Goal: Task Accomplishment & Management: Use online tool/utility

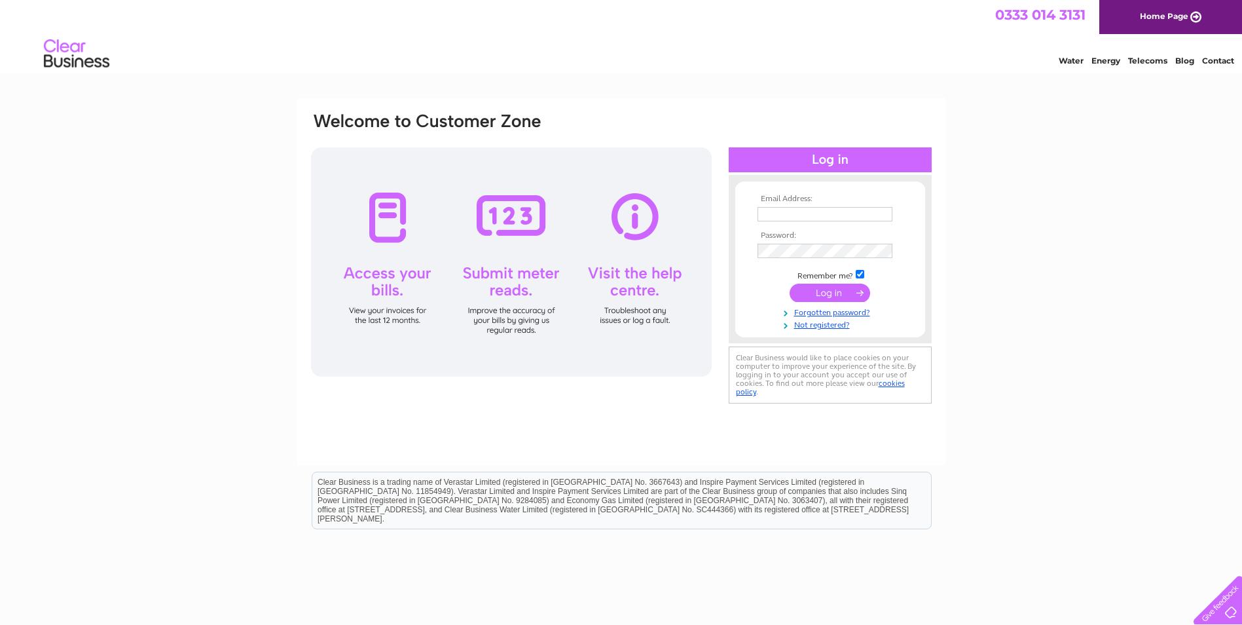
click at [882, 209] on input "text" at bounding box center [824, 214] width 135 height 14
type input "accounts@candohire.com"
click at [790, 285] on input "submit" at bounding box center [830, 294] width 81 height 18
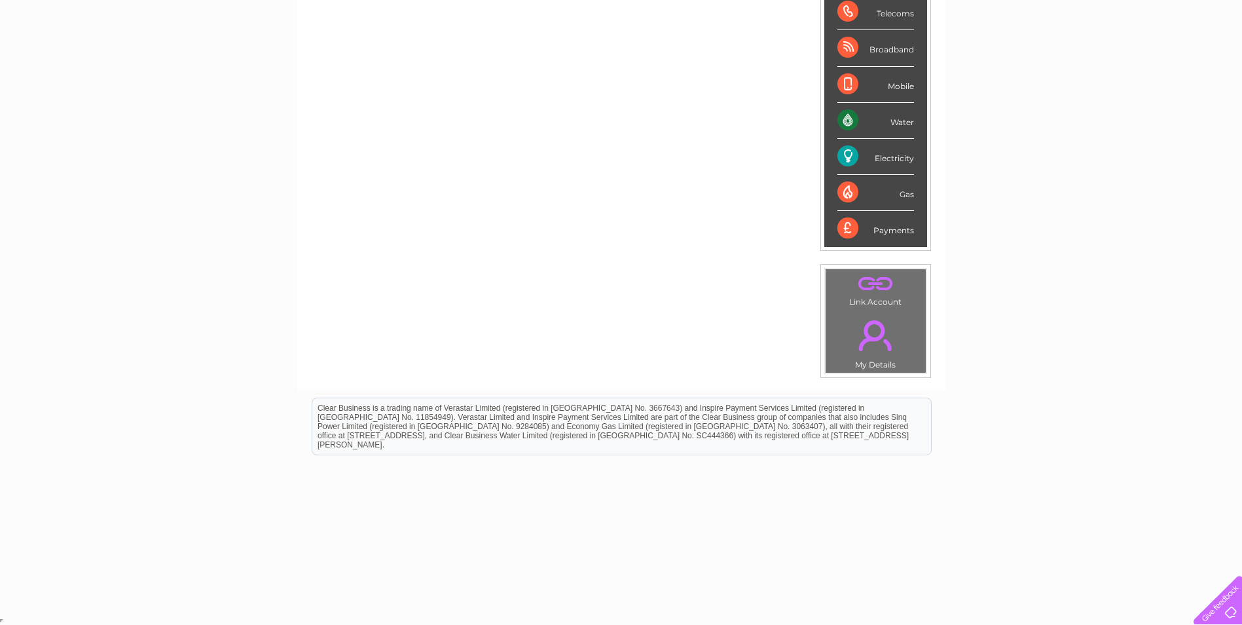
scroll to position [23, 0]
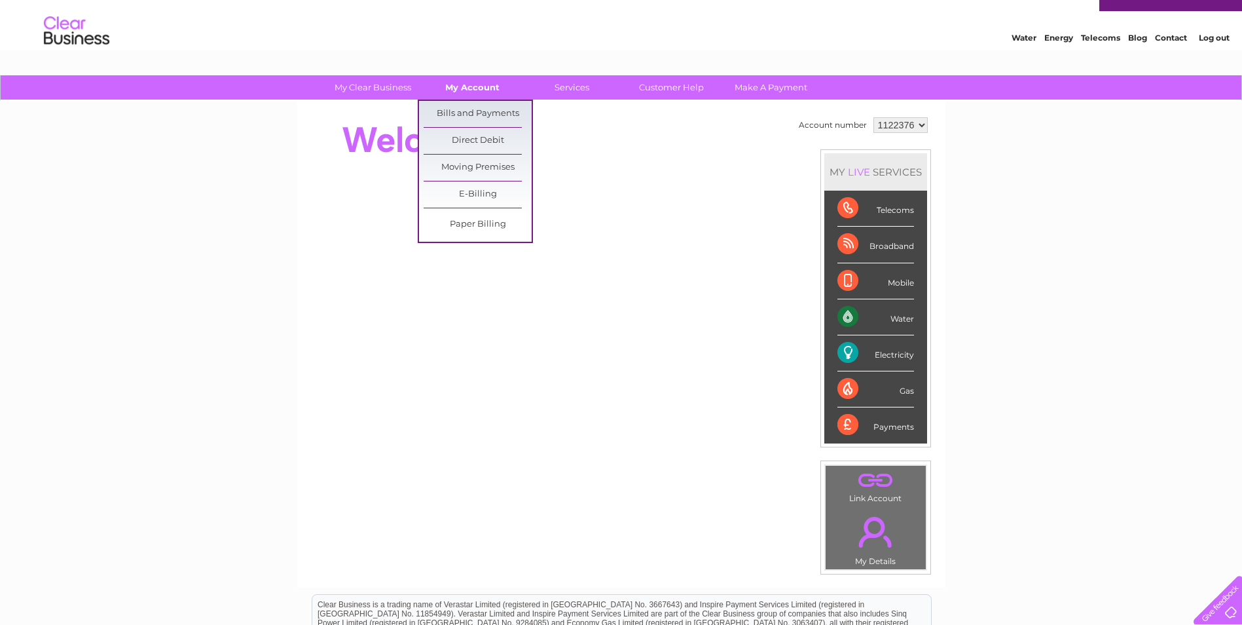
click at [472, 92] on link "My Account" at bounding box center [472, 87] width 108 height 24
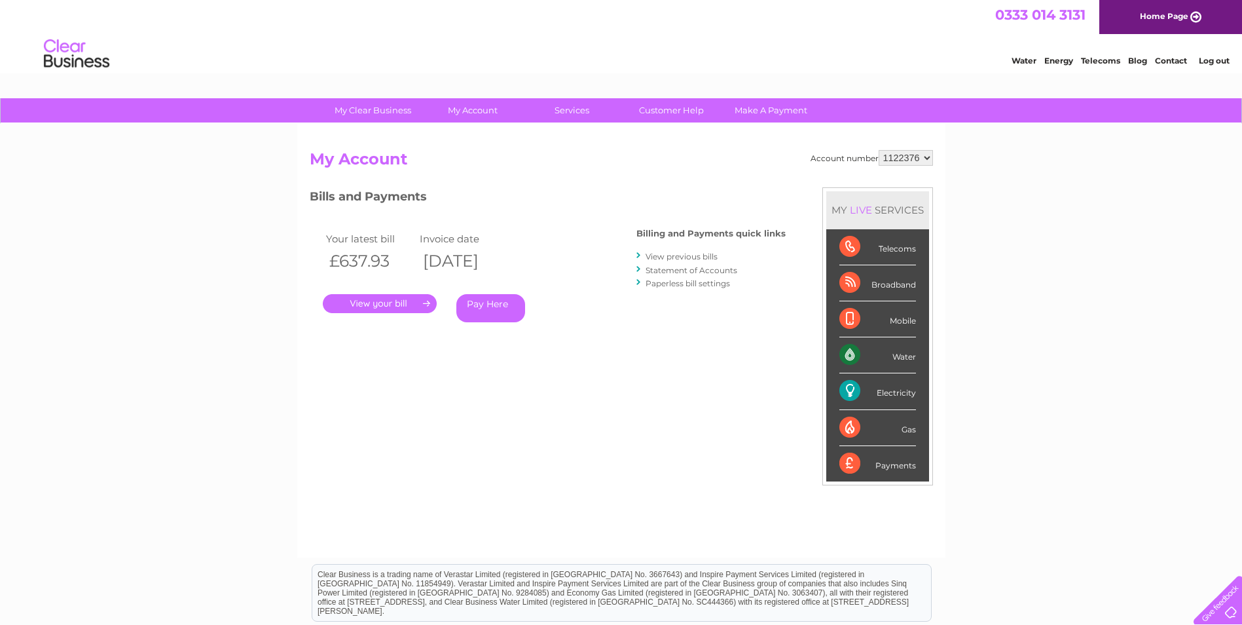
click at [378, 304] on link "." at bounding box center [380, 303] width 114 height 19
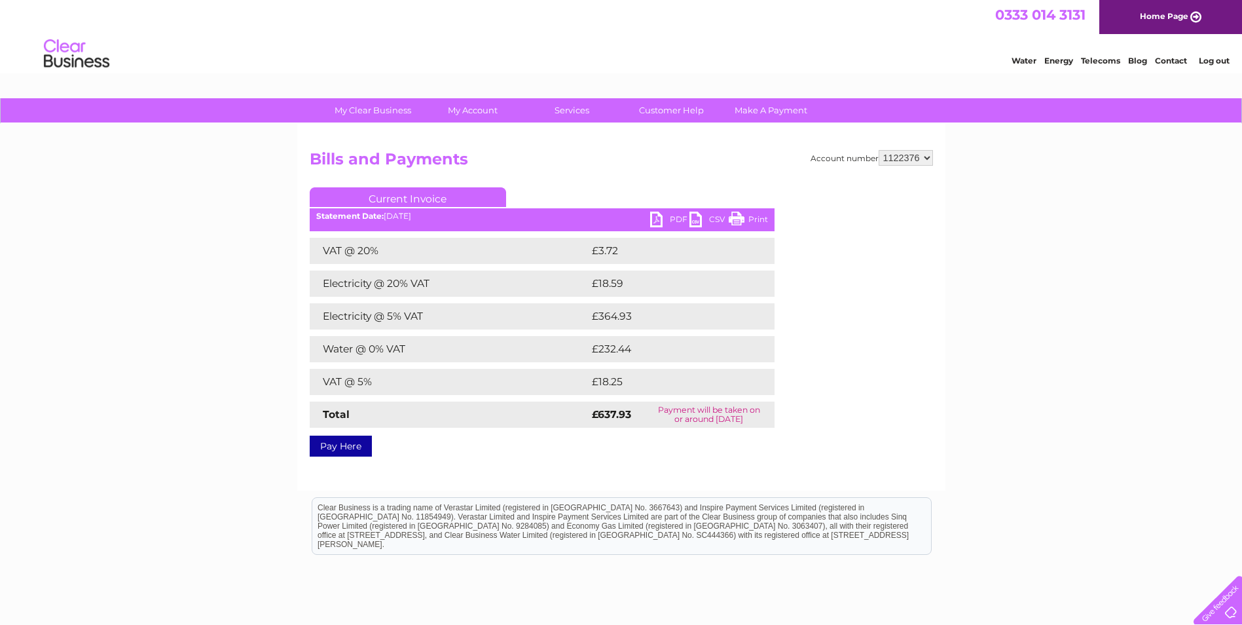
click at [670, 217] on link "PDF" at bounding box center [669, 220] width 39 height 19
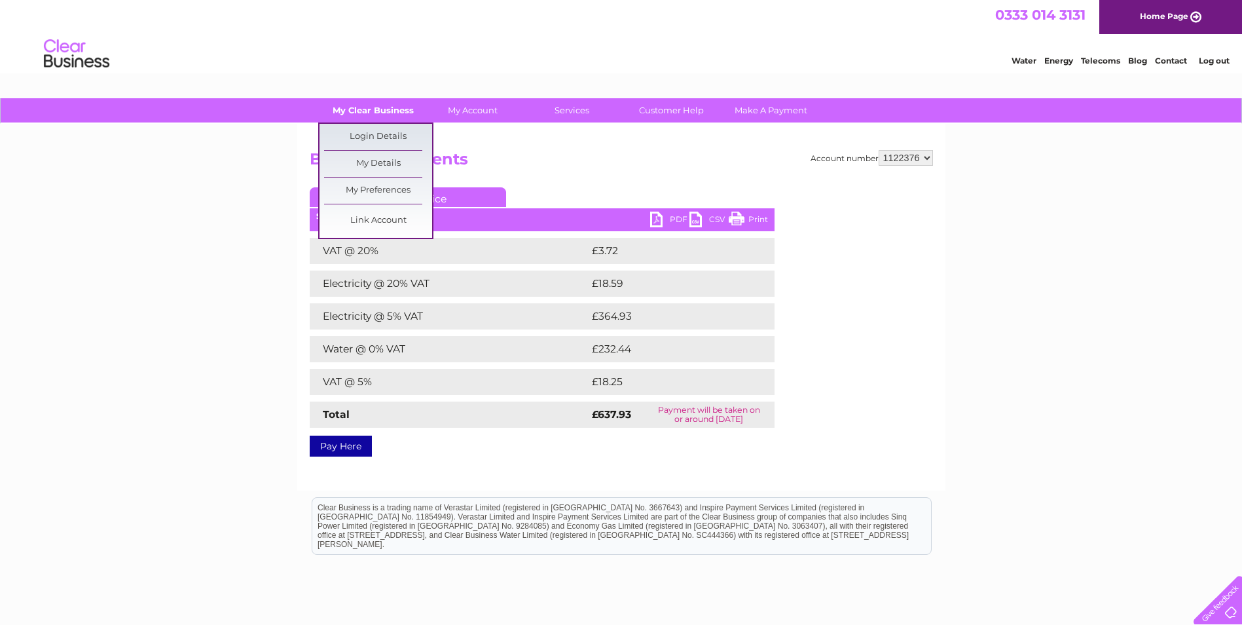
click at [359, 102] on link "My Clear Business" at bounding box center [373, 110] width 108 height 24
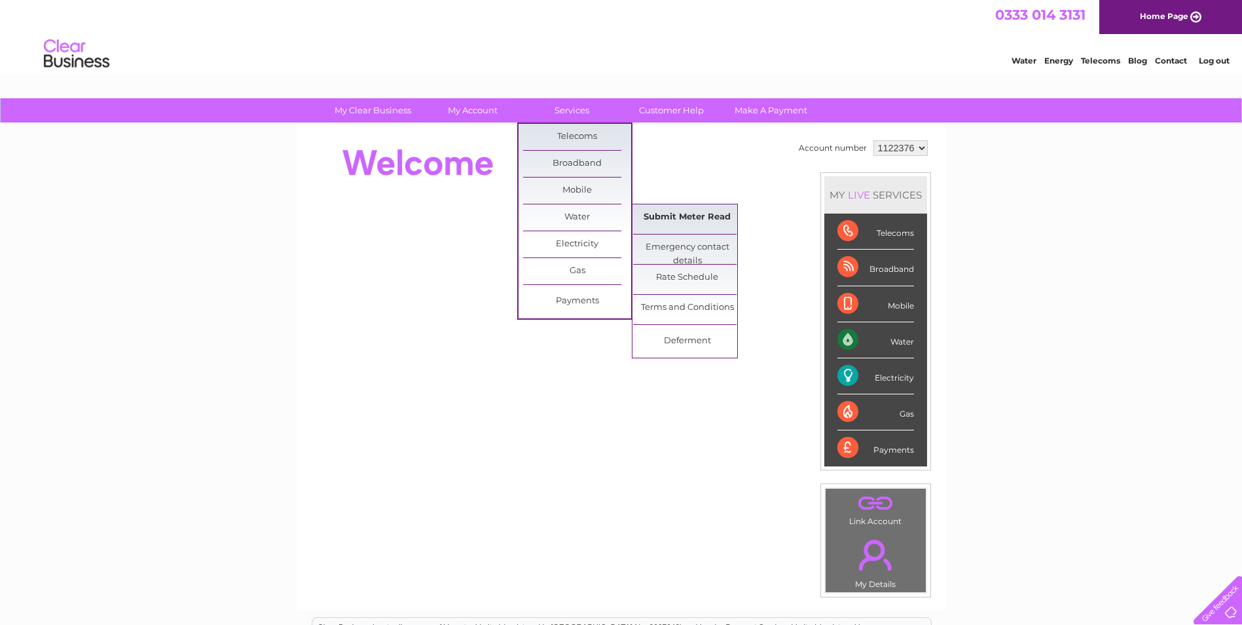
click at [670, 211] on link "Submit Meter Read" at bounding box center [687, 217] width 108 height 26
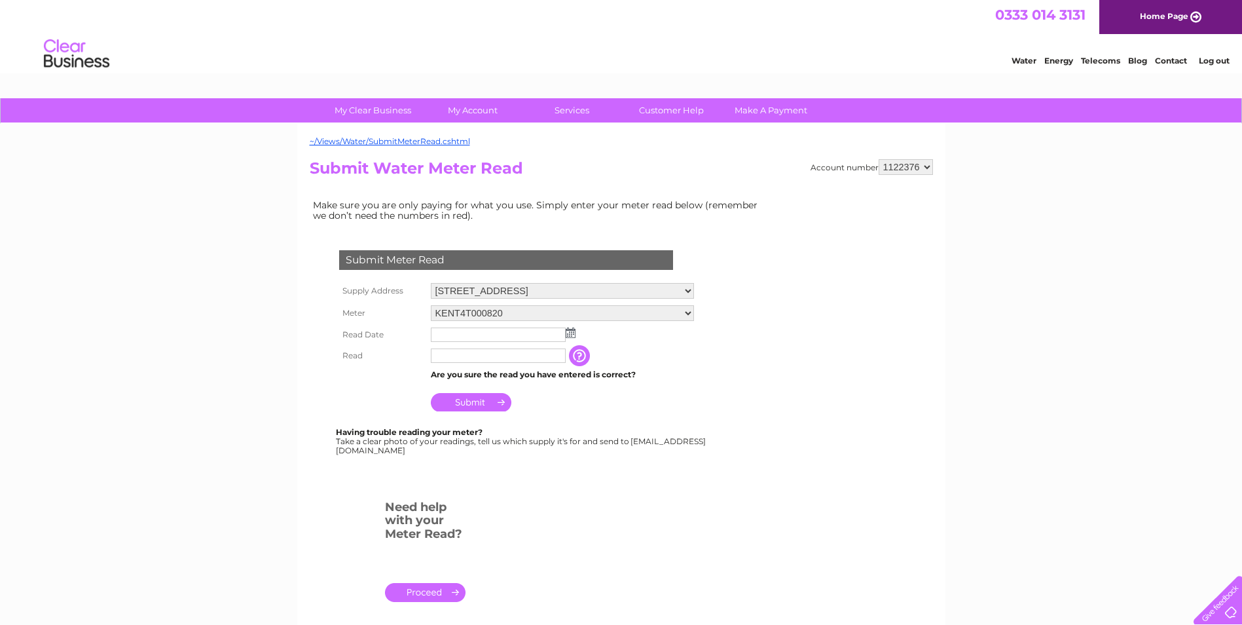
click at [464, 336] on input "text" at bounding box center [498, 334] width 135 height 14
click at [575, 335] on img at bounding box center [572, 333] width 10 height 10
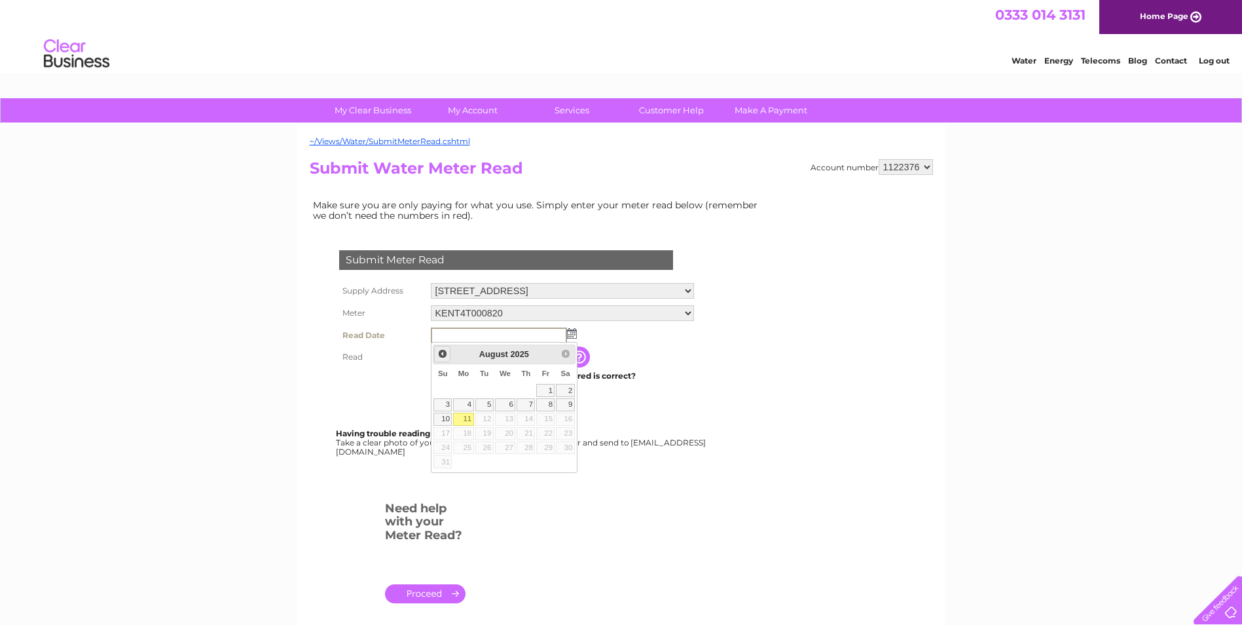
click at [439, 354] on span "Prev" at bounding box center [442, 353] width 10 height 10
click at [551, 435] on link "25" at bounding box center [545, 433] width 18 height 13
type input "2025/07/25"
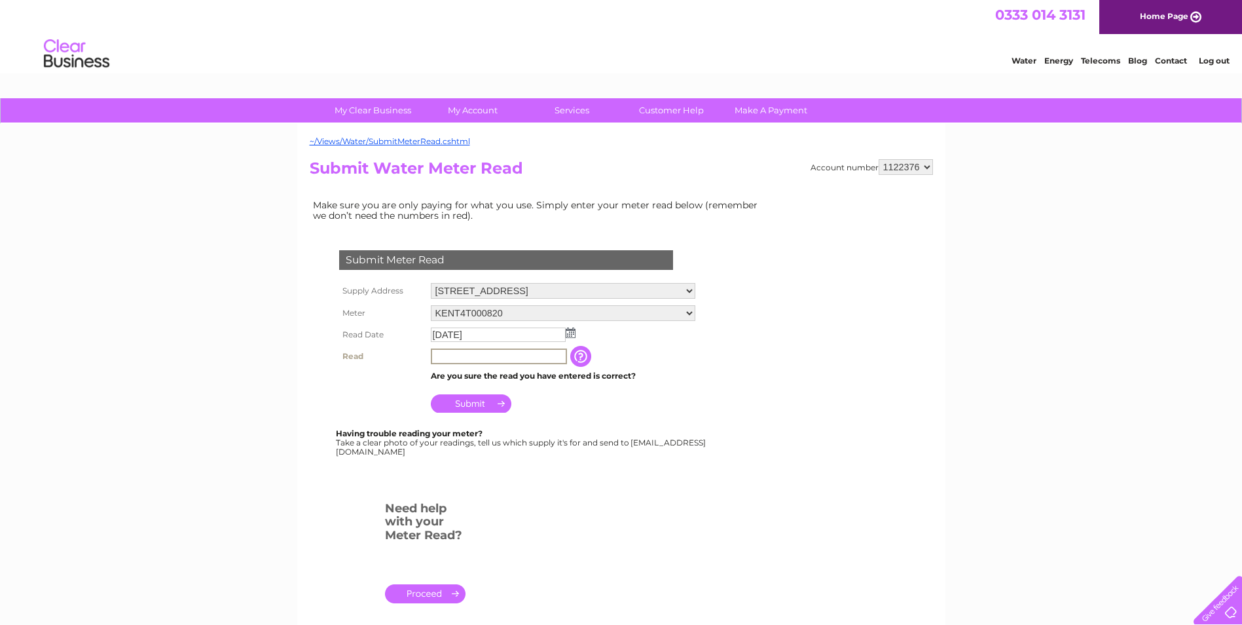
click at [477, 355] on input "text" at bounding box center [499, 356] width 136 height 16
click at [585, 355] on input "button" at bounding box center [581, 355] width 24 height 21
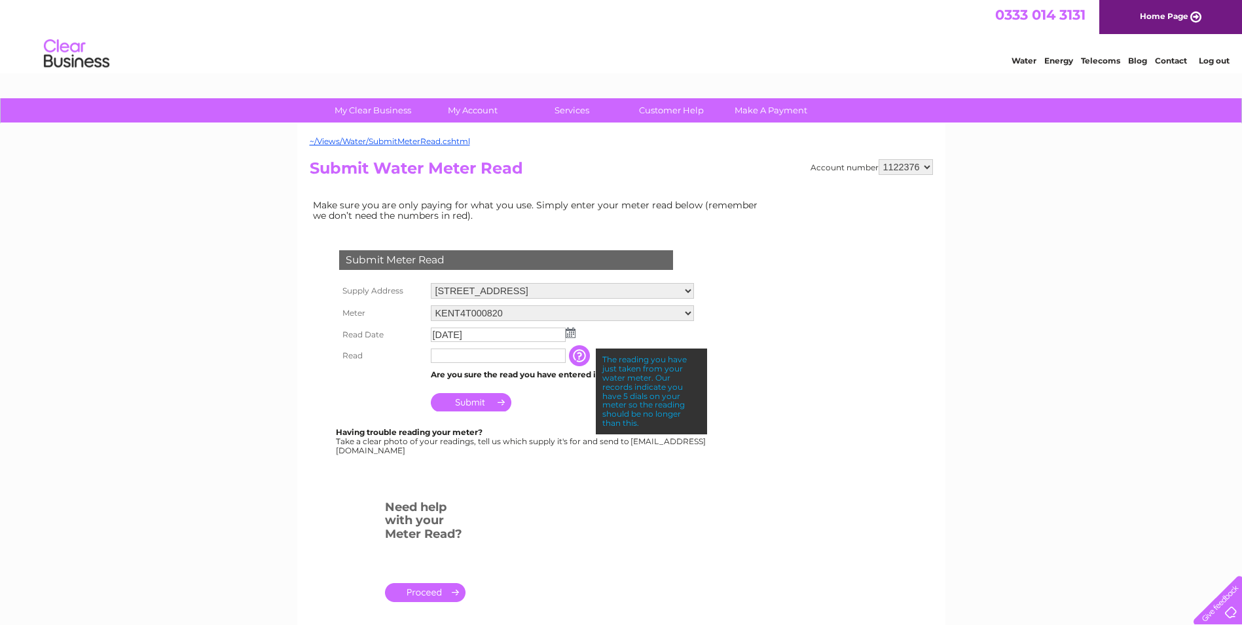
click at [494, 356] on input "text" at bounding box center [498, 355] width 135 height 14
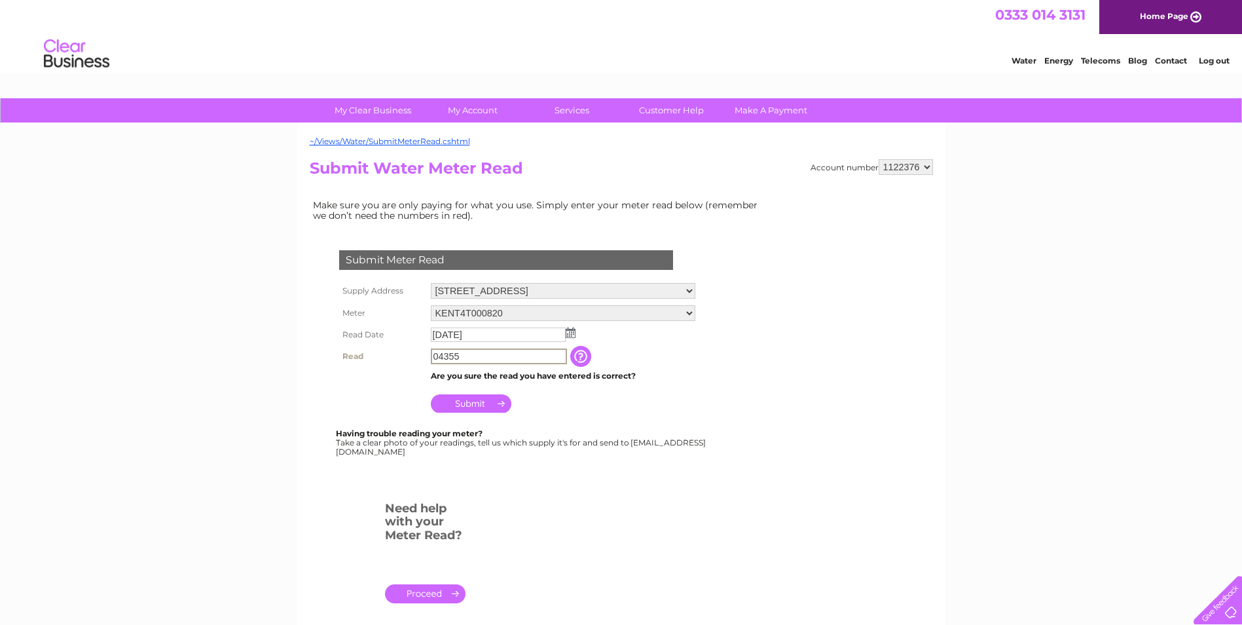
type input "04355"
drag, startPoint x: 473, startPoint y: 451, endPoint x: 346, endPoint y: 452, distance: 127.0
click at [346, 452] on div "Having trouble reading your meter? Take a clear photo of your readings, tell us…" at bounding box center [522, 440] width 372 height 27
copy div "Meterread@clearbusiness.co.uk"
